Goal: Information Seeking & Learning: Compare options

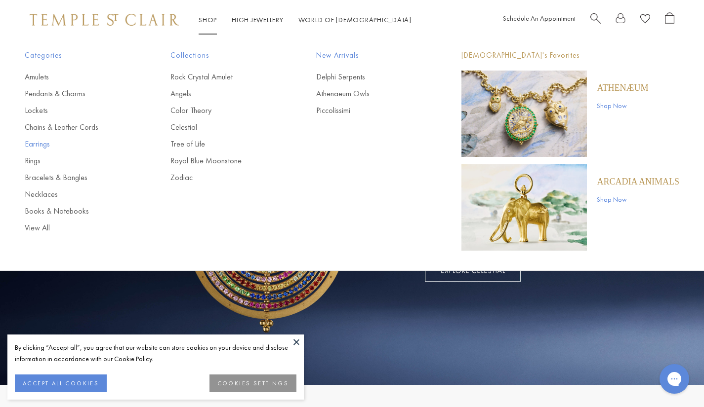
click at [41, 143] on link "Earrings" at bounding box center [78, 144] width 106 height 11
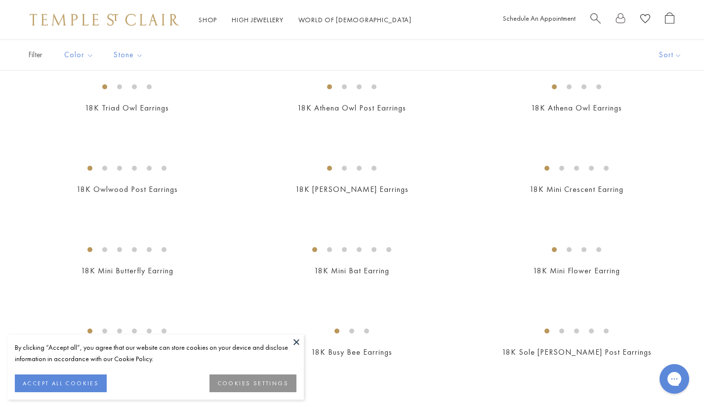
scroll to position [198, 0]
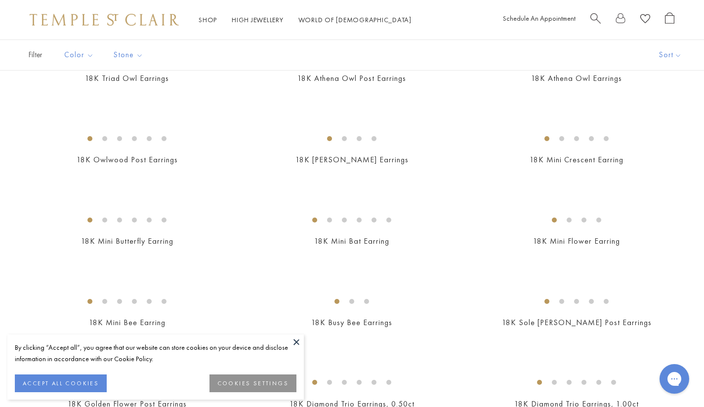
click at [296, 341] on button at bounding box center [296, 342] width 15 height 15
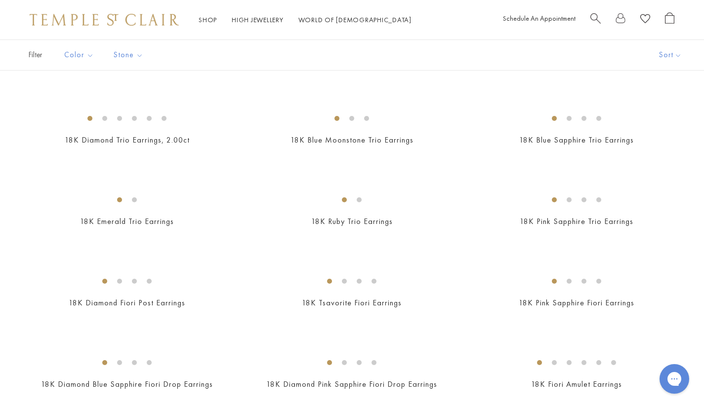
scroll to position [593, 0]
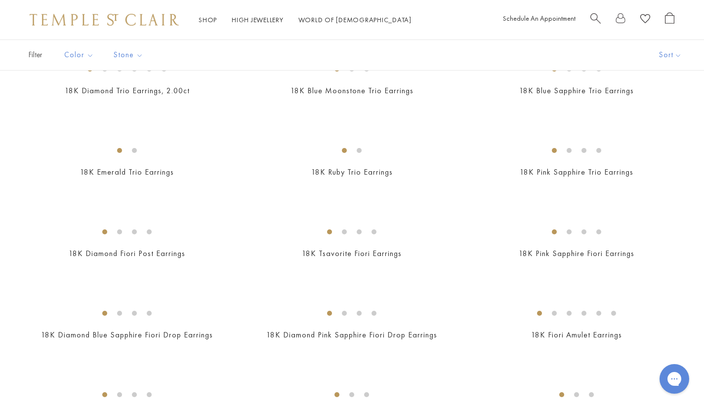
click at [0, 0] on img at bounding box center [0, 0] width 0 height 0
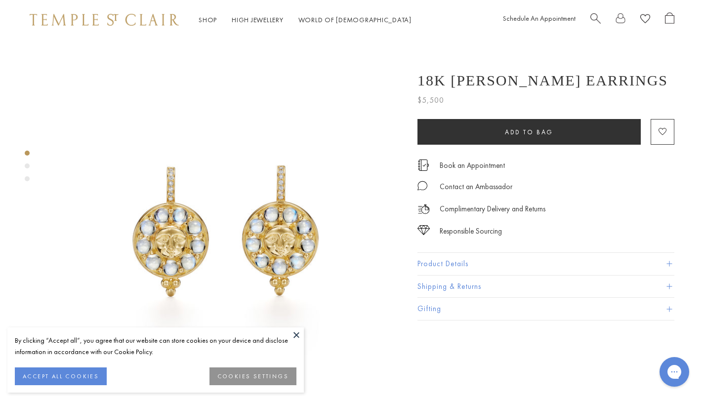
click at [454, 267] on button "Product Details" at bounding box center [545, 264] width 257 height 22
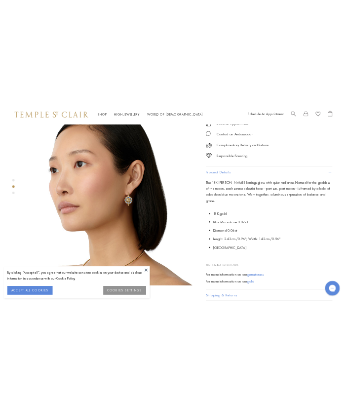
scroll to position [395, 0]
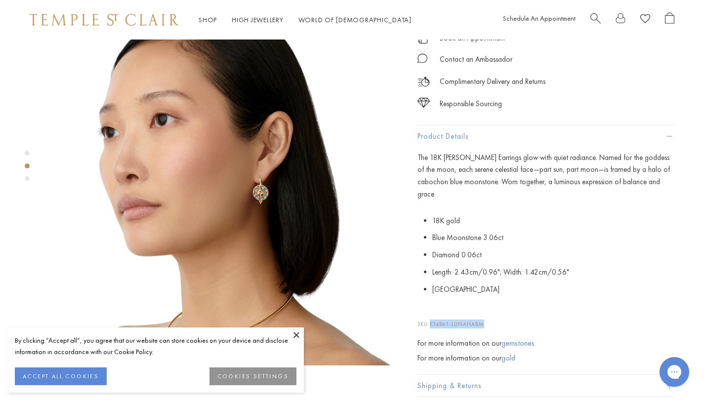
drag, startPoint x: 433, startPoint y: 314, endPoint x: 484, endPoint y: 314, distance: 51.4
click at [484, 320] on span "E34861-LUNAHABM" at bounding box center [457, 323] width 54 height 7
copy span "E34861-LUNAHABM"
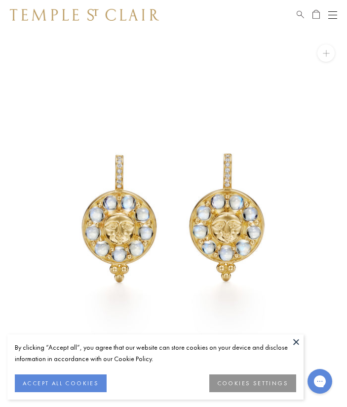
click at [319, 51] on button at bounding box center [325, 52] width 17 height 17
click at [328, 48] on button at bounding box center [325, 52] width 17 height 17
click at [80, 378] on button "ACCEPT ALL COOKIES" at bounding box center [61, 383] width 92 height 18
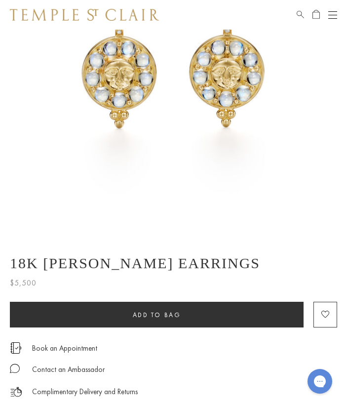
scroll to position [247, 0]
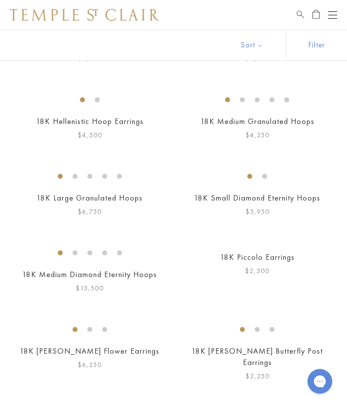
scroll to position [1383, 0]
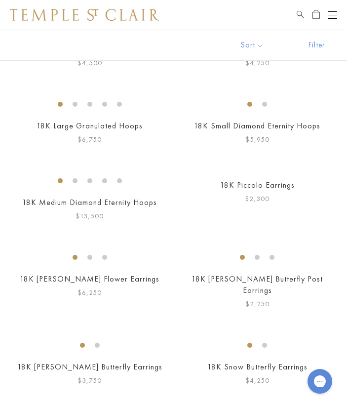
click at [0, 0] on img at bounding box center [0, 0] width 0 height 0
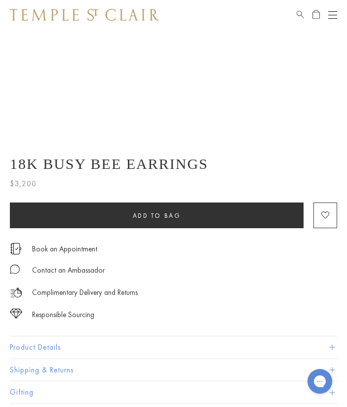
scroll to position [296, 0]
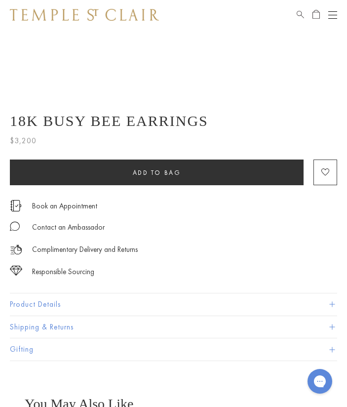
click at [54, 303] on button "Product Details" at bounding box center [173, 304] width 327 height 22
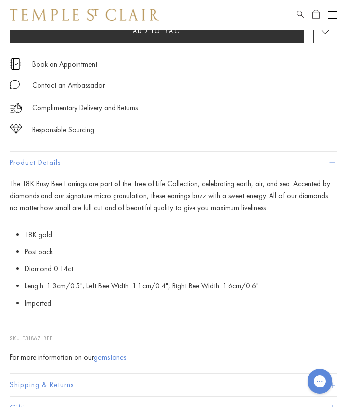
scroll to position [444, 0]
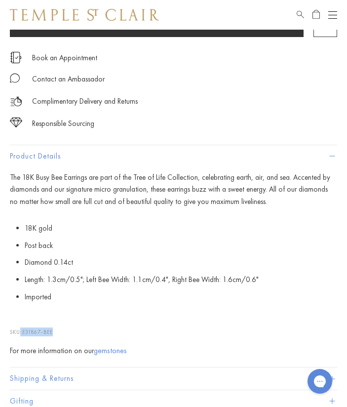
drag, startPoint x: 46, startPoint y: 332, endPoint x: 19, endPoint y: 331, distance: 27.2
click at [19, 331] on p "SKU: E31867-BEE" at bounding box center [173, 326] width 327 height 19
copy p ": E31867-BEE"
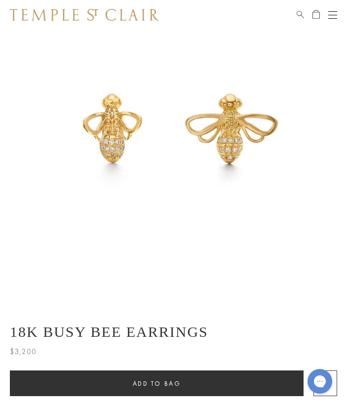
scroll to position [0, 0]
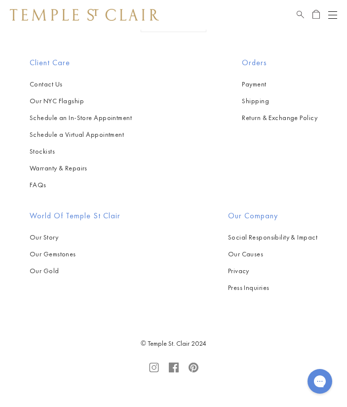
scroll to position [2370, 0]
click at [0, 0] on img at bounding box center [0, 0] width 0 height 0
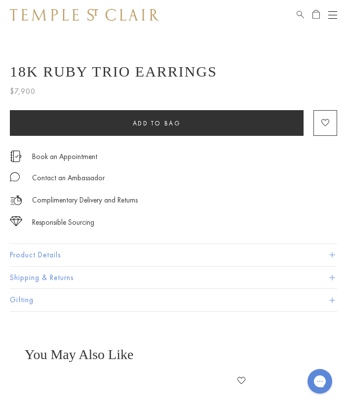
click at [46, 253] on button "Product Details" at bounding box center [173, 255] width 327 height 22
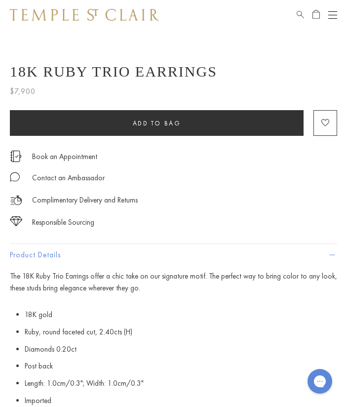
scroll to position [543, 0]
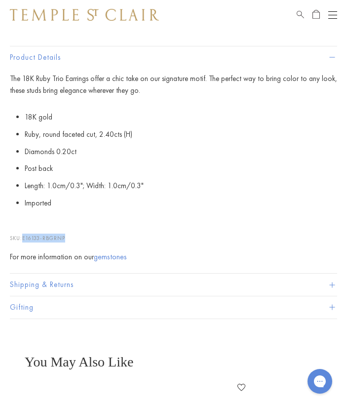
drag, startPoint x: 69, startPoint y: 237, endPoint x: 23, endPoint y: 237, distance: 46.4
click at [23, 237] on p "SKU: E16133-RBGRNP" at bounding box center [173, 233] width 327 height 19
copy p "E16133-RBGRNP"
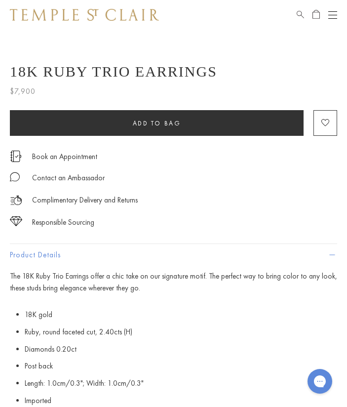
scroll to position [99, 0]
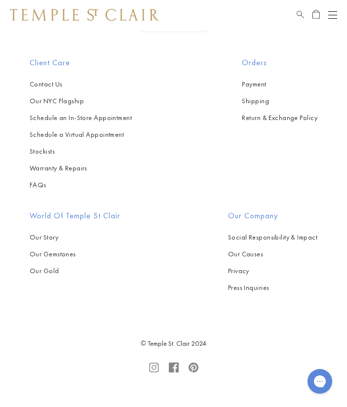
click at [0, 0] on img at bounding box center [0, 0] width 0 height 0
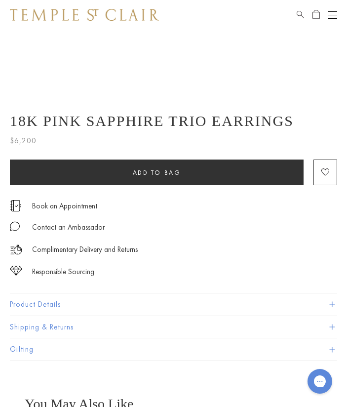
click at [53, 307] on button "Product Details" at bounding box center [173, 304] width 327 height 22
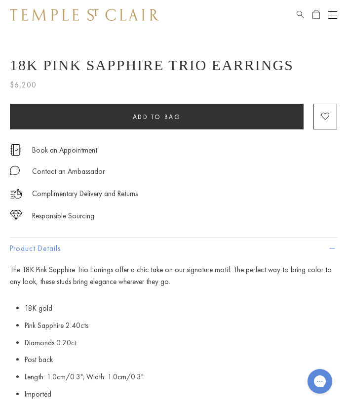
scroll to position [444, 0]
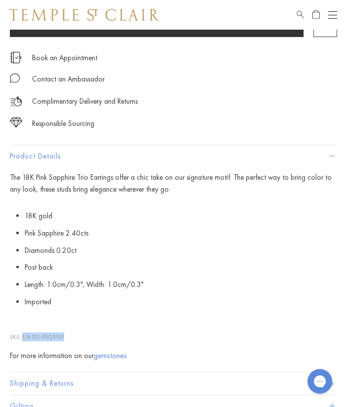
drag, startPoint x: 65, startPoint y: 334, endPoint x: 24, endPoint y: 334, distance: 40.5
click at [24, 334] on span "E16133-PSGRNP" at bounding box center [43, 336] width 42 height 7
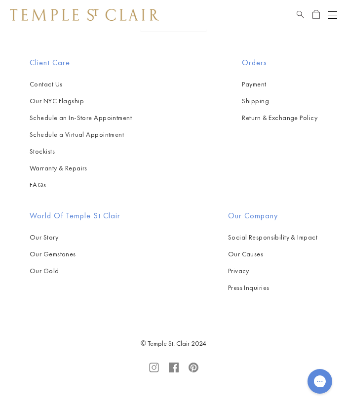
scroll to position [2814, 0]
click at [0, 0] on img at bounding box center [0, 0] width 0 height 0
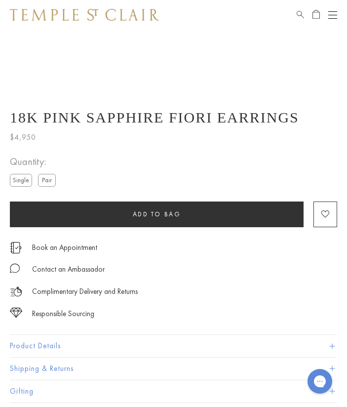
scroll to position [346, 0]
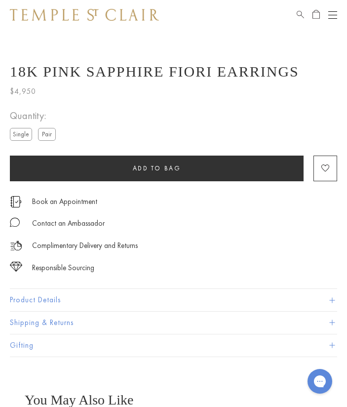
click at [51, 301] on button "Product Details" at bounding box center [173, 300] width 327 height 22
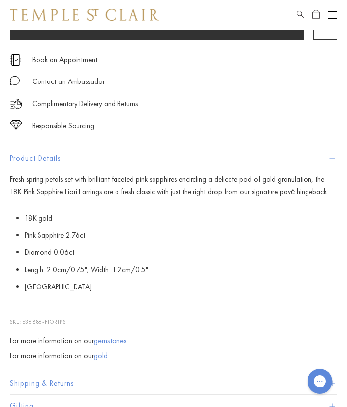
scroll to position [494, 0]
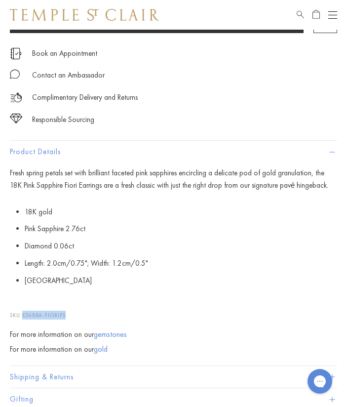
drag, startPoint x: 68, startPoint y: 316, endPoint x: 24, endPoint y: 317, distance: 43.5
click at [24, 317] on span "E36886-FIORIPS" at bounding box center [43, 315] width 43 height 7
copy span "E36886-FIORIPS"
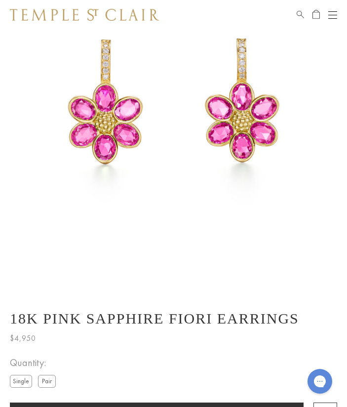
scroll to position [0, 0]
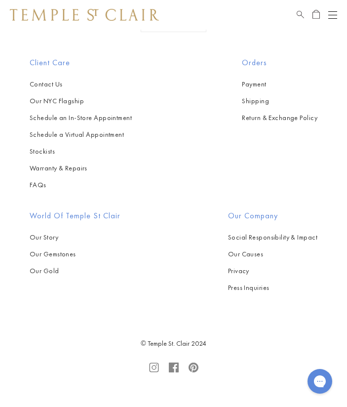
scroll to position [3308, 0]
click at [0, 0] on img at bounding box center [0, 0] width 0 height 0
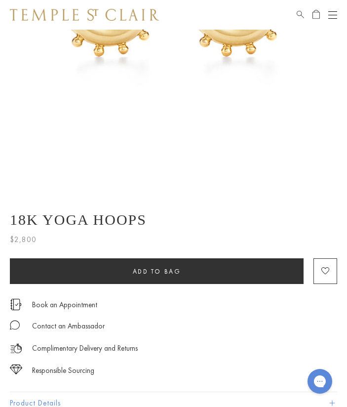
scroll to position [346, 0]
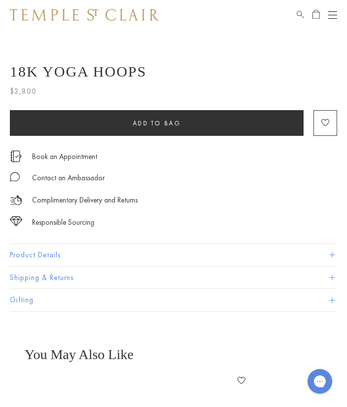
click at [51, 256] on button "Product Details" at bounding box center [173, 255] width 327 height 22
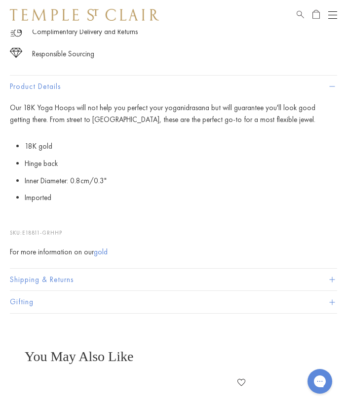
scroll to position [543, 0]
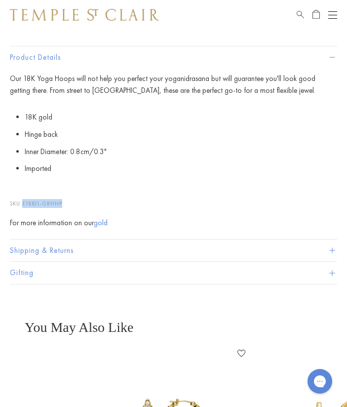
drag, startPoint x: 63, startPoint y: 204, endPoint x: 25, endPoint y: 203, distance: 38.0
click at [25, 203] on span "E18811-GRHHP" at bounding box center [42, 203] width 40 height 7
copy span "E18811-GRHHP"
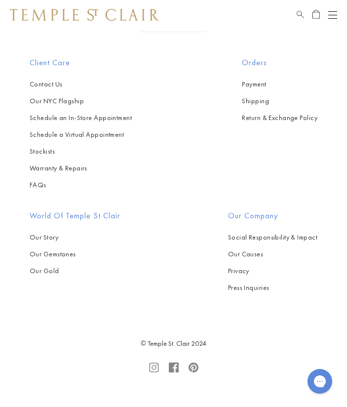
scroll to position [4049, 0]
click at [0, 0] on img at bounding box center [0, 0] width 0 height 0
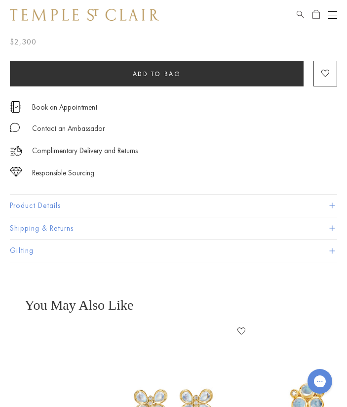
scroll to position [388, 0]
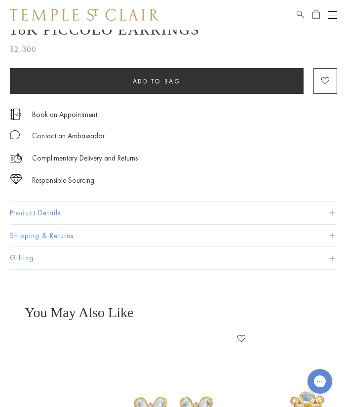
click at [55, 214] on button "Product Details" at bounding box center [173, 213] width 327 height 22
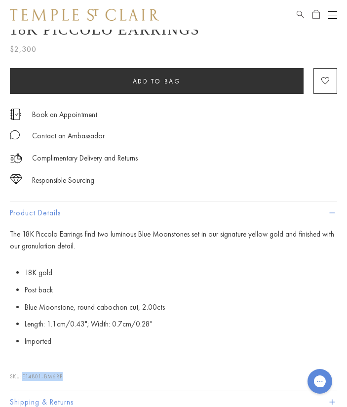
drag, startPoint x: 64, startPoint y: 375, endPoint x: 24, endPoint y: 375, distance: 39.5
click at [24, 375] on span "E14801-BM6RP" at bounding box center [42, 376] width 40 height 7
copy span "E14801-BM6RP"
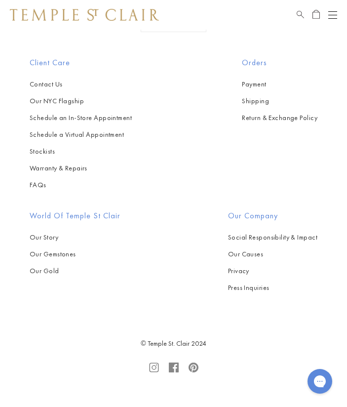
click at [0, 0] on img at bounding box center [0, 0] width 0 height 0
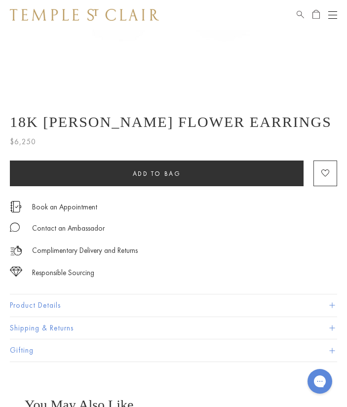
scroll to position [296, 0]
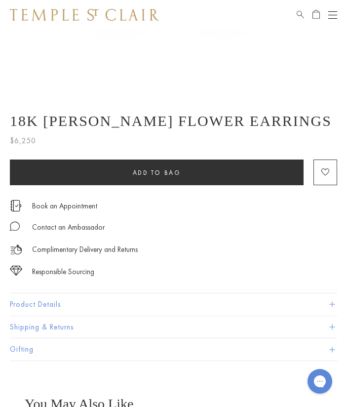
click at [56, 304] on button "Product Details" at bounding box center [173, 304] width 327 height 22
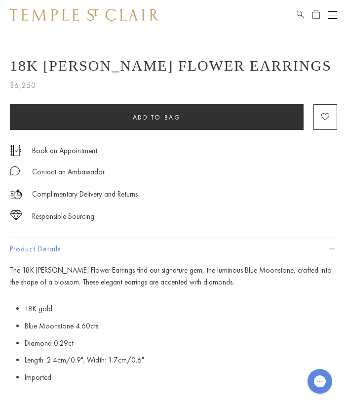
scroll to position [444, 0]
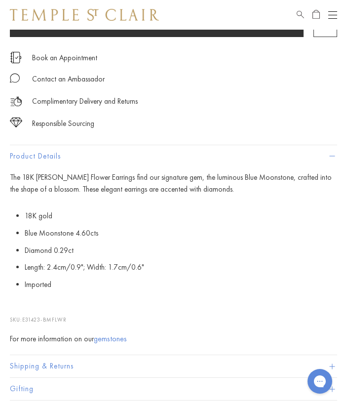
click at [68, 319] on p "SKU: E31423-BMFLWR" at bounding box center [173, 314] width 327 height 19
drag, startPoint x: 67, startPoint y: 318, endPoint x: 25, endPoint y: 319, distance: 42.5
click at [25, 319] on span "E31423-BMFLWR" at bounding box center [44, 319] width 44 height 7
copy span "E31423-BMFLWR"
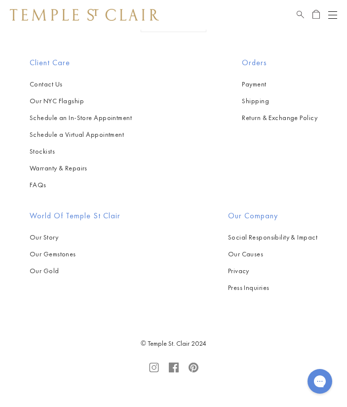
scroll to position [4839, 0]
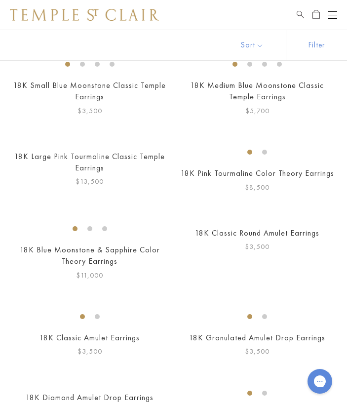
scroll to position [593, 0]
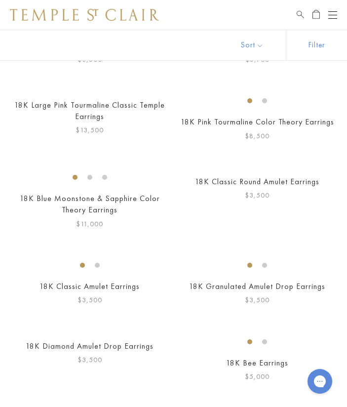
click at [0, 0] on img at bounding box center [0, 0] width 0 height 0
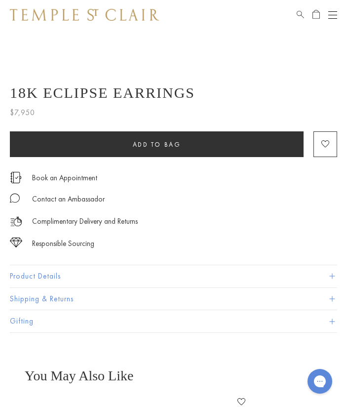
scroll to position [395, 0]
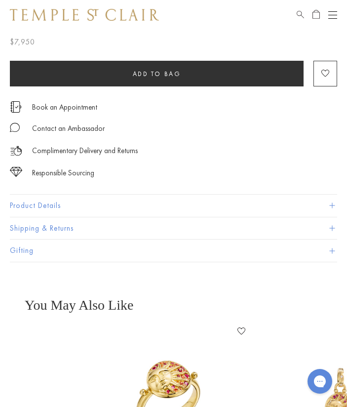
click at [36, 205] on button "Product Details" at bounding box center [173, 206] width 327 height 22
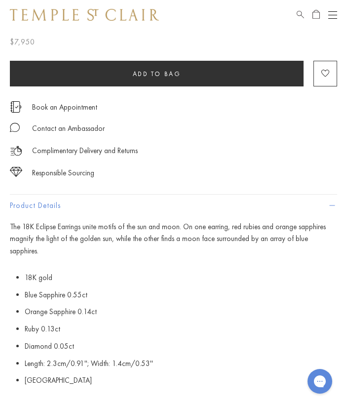
scroll to position [543, 0]
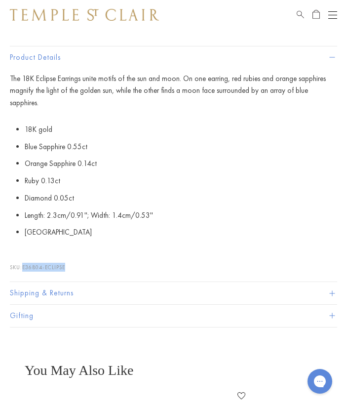
drag, startPoint x: 67, startPoint y: 256, endPoint x: 23, endPoint y: 257, distance: 43.5
click at [23, 257] on p "SKU: E36804-ECLIPSE" at bounding box center [173, 262] width 327 height 19
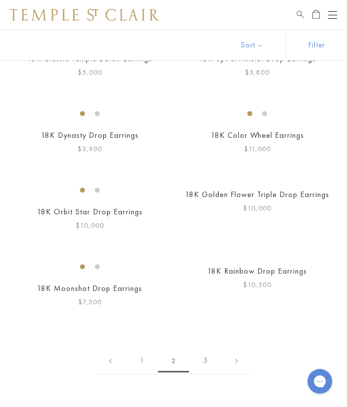
scroll to position [1333, 0]
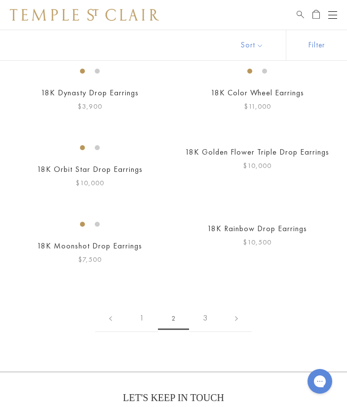
click at [0, 0] on img at bounding box center [0, 0] width 0 height 0
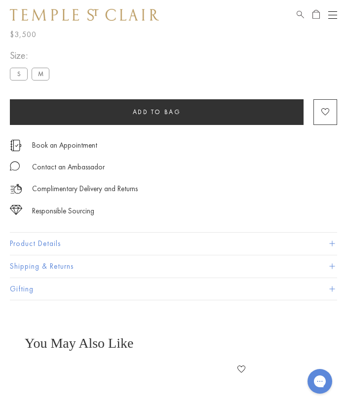
scroll to position [615, 0]
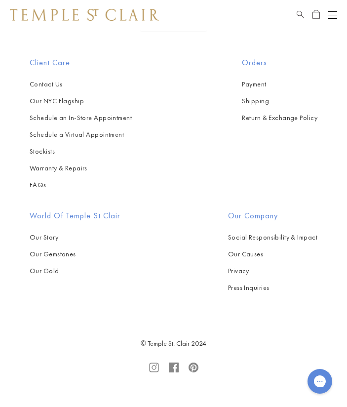
scroll to position [3999, 0]
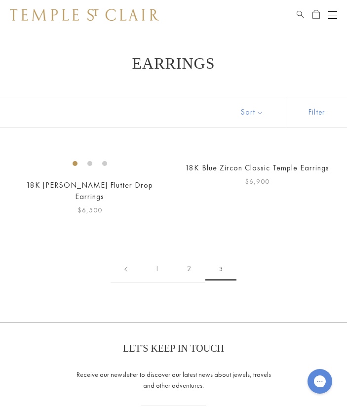
click at [0, 0] on img at bounding box center [0, 0] width 0 height 0
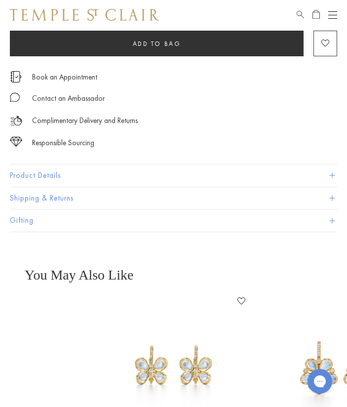
scroll to position [444, 0]
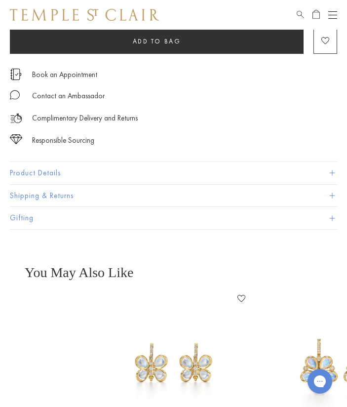
click at [33, 162] on button "Product Details" at bounding box center [173, 173] width 327 height 22
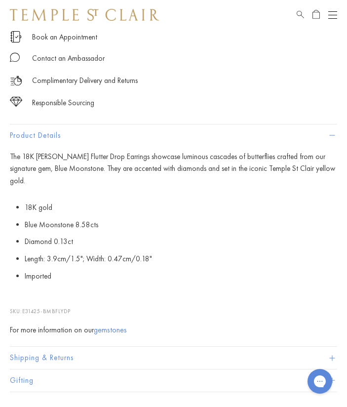
scroll to position [494, 0]
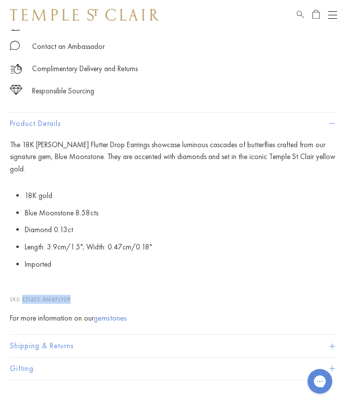
drag, startPoint x: 72, startPoint y: 269, endPoint x: 24, endPoint y: 270, distance: 47.4
click at [24, 296] on span "E31425-BMBFLYDP" at bounding box center [46, 299] width 48 height 7
copy span "E31425-BMBFLYDP"
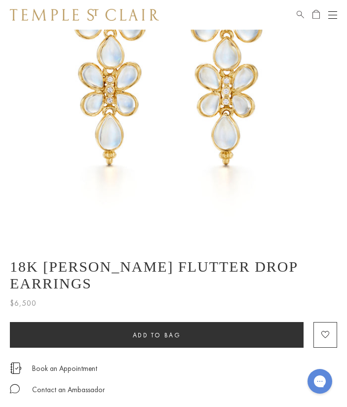
scroll to position [0, 0]
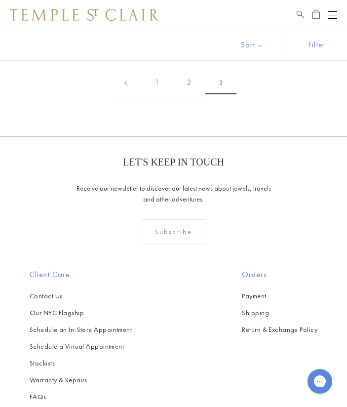
scroll to position [99, 0]
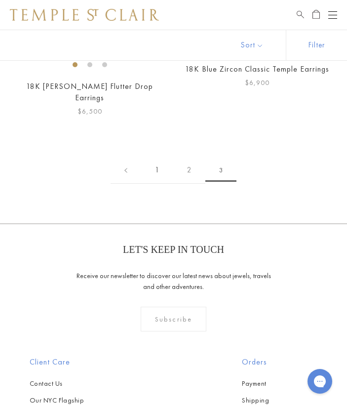
click at [155, 184] on link "1" at bounding box center [157, 170] width 32 height 27
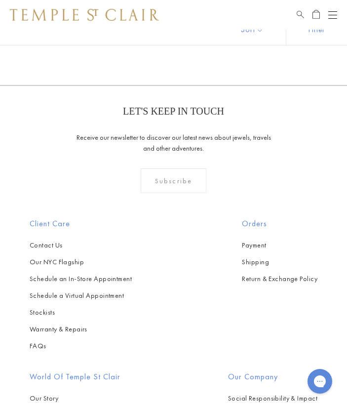
scroll to position [2074, 0]
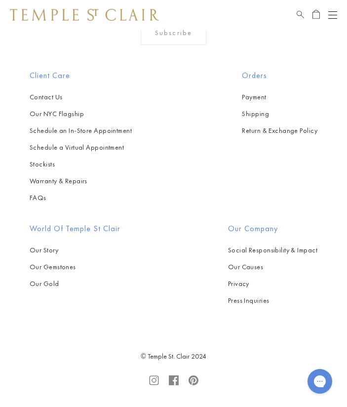
click at [0, 0] on img at bounding box center [0, 0] width 0 height 0
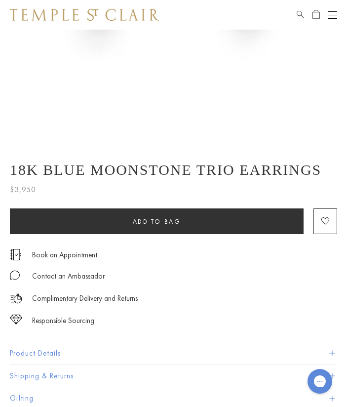
scroll to position [296, 0]
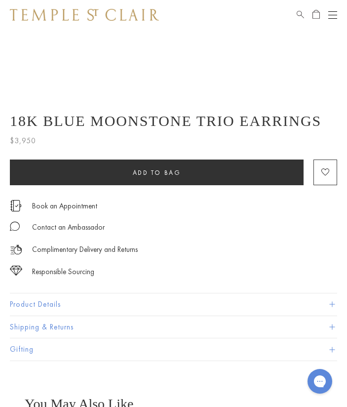
click at [57, 305] on button "Product Details" at bounding box center [173, 304] width 327 height 22
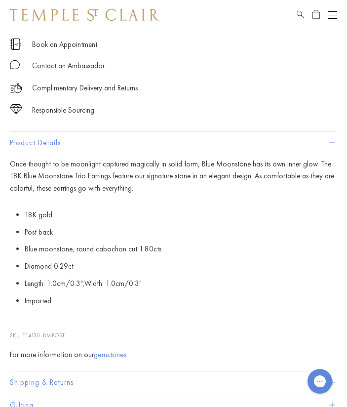
scroll to position [494, 0]
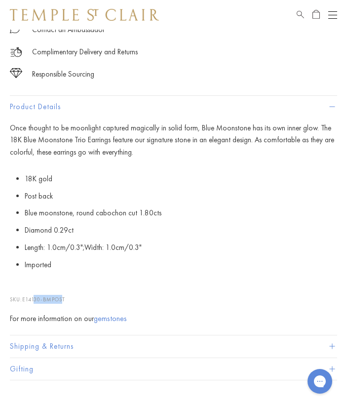
drag, startPoint x: 59, startPoint y: 300, endPoint x: 36, endPoint y: 299, distance: 23.3
click at [36, 299] on span "E14130-BMPOST" at bounding box center [43, 299] width 43 height 7
drag, startPoint x: 24, startPoint y: 300, endPoint x: 66, endPoint y: 302, distance: 42.0
click at [65, 302] on span "E14130-BMPOST" at bounding box center [43, 299] width 43 height 7
copy span "E14130-BMPOST"
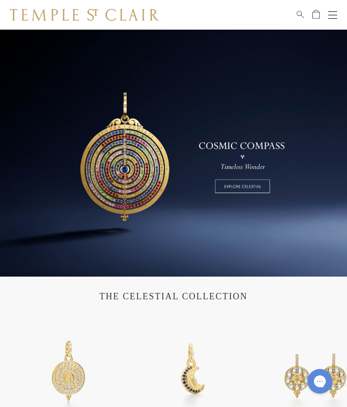
click at [141, 11] on img at bounding box center [84, 15] width 149 height 12
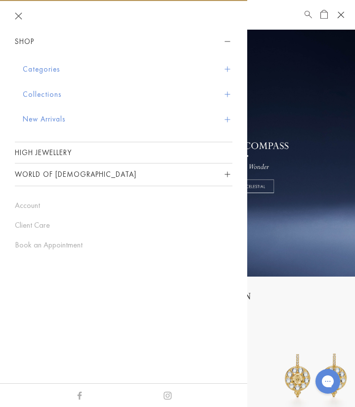
click at [48, 69] on button "Categories" at bounding box center [127, 69] width 209 height 25
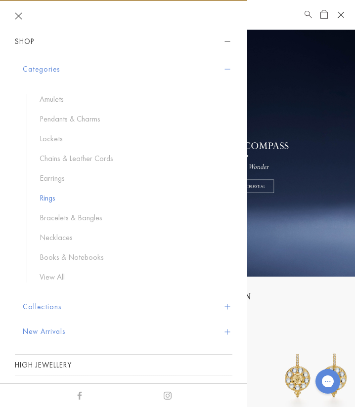
click at [54, 198] on link "Rings" at bounding box center [131, 198] width 183 height 11
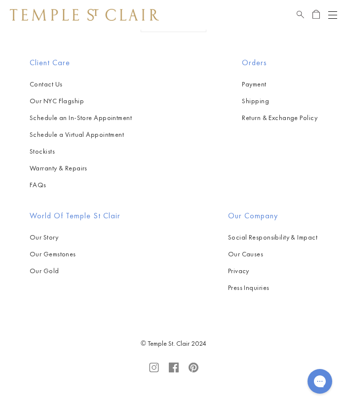
scroll to position [3950, 0]
